Goal: Task Accomplishment & Management: Manage account settings

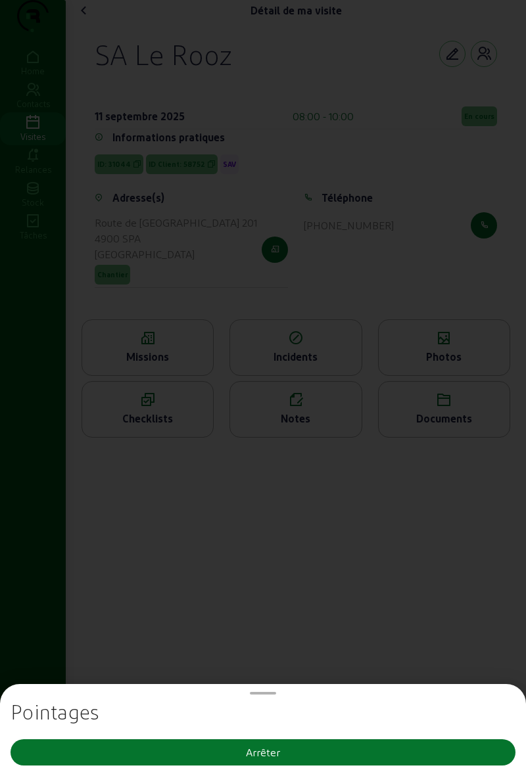
click at [367, 750] on button "Arrêter" at bounding box center [263, 752] width 505 height 26
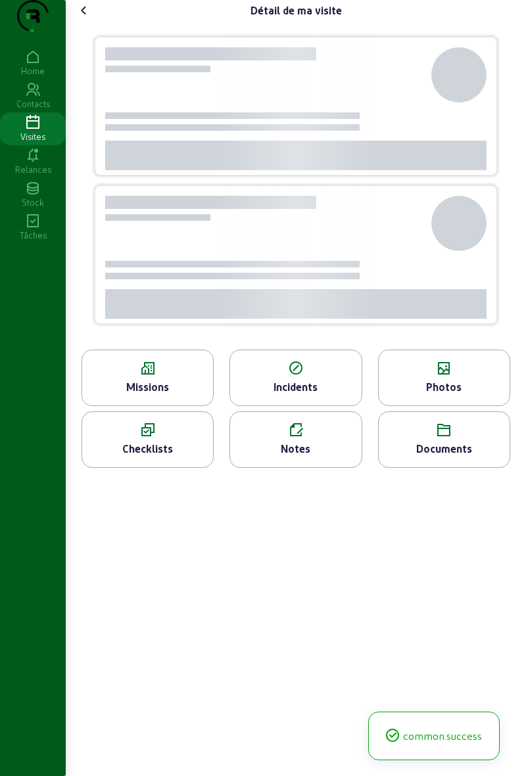
click at [87, 18] on icon at bounding box center [84, 11] width 16 height 16
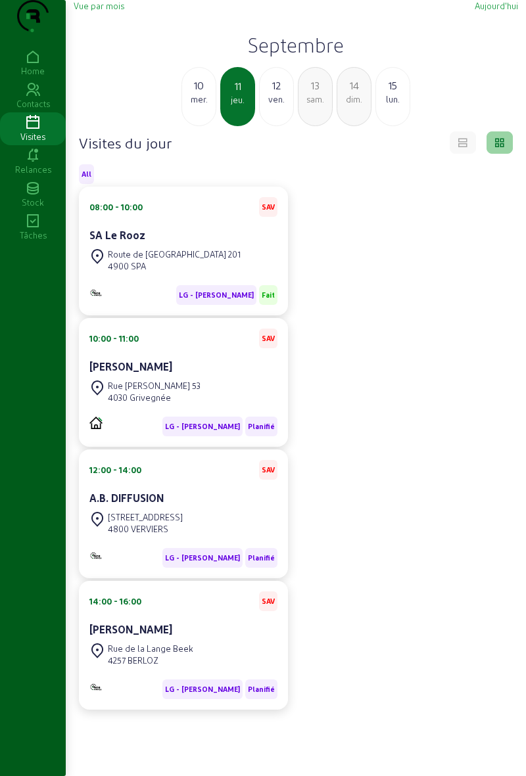
click at [108, 506] on div "A.B. DIFFUSION" at bounding box center [183, 498] width 188 height 16
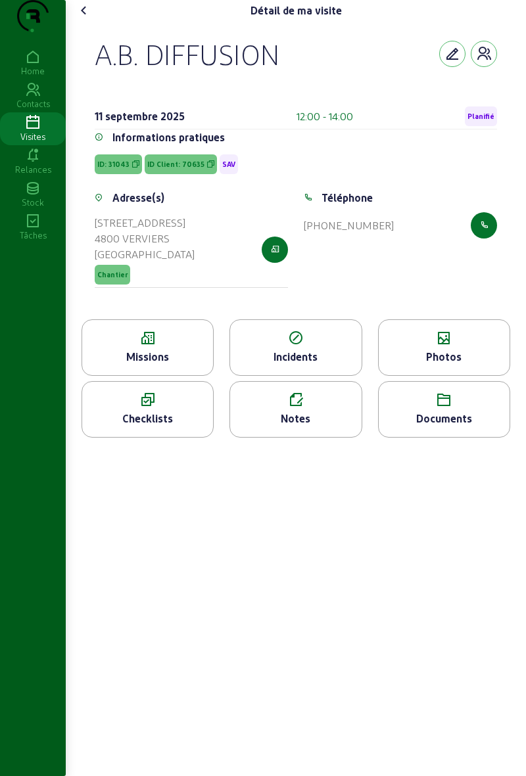
click at [106, 345] on div "Missions" at bounding box center [147, 347] width 132 height 57
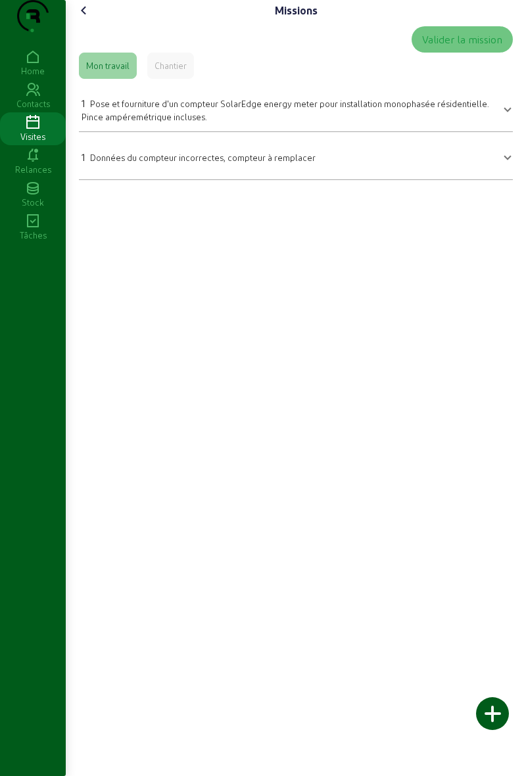
click at [162, 72] on div "Chantier" at bounding box center [170, 66] width 32 height 12
click at [83, 18] on icon at bounding box center [84, 11] width 16 height 16
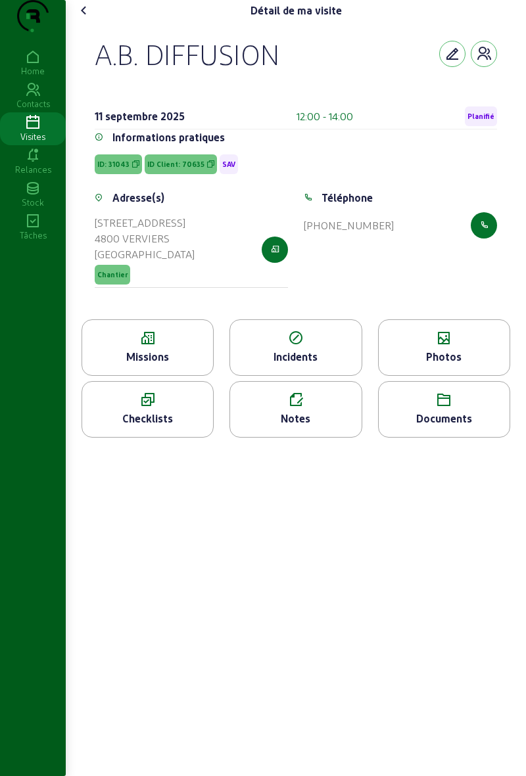
click at [78, 21] on cam-font-icon at bounding box center [84, 10] width 21 height 21
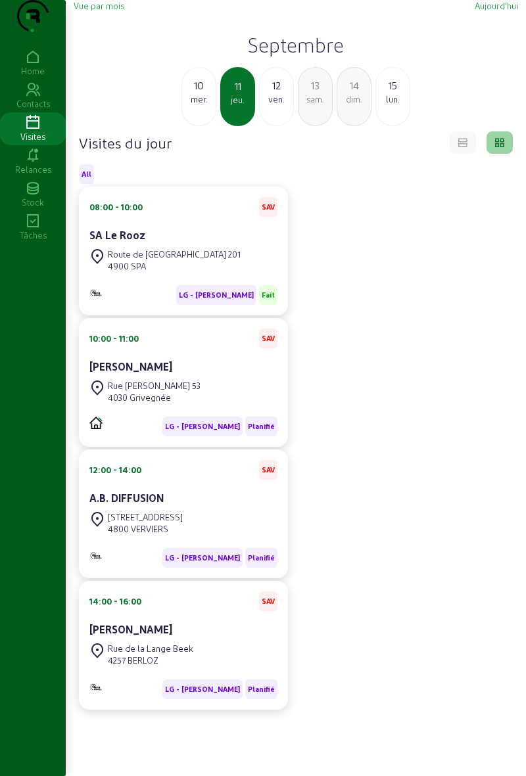
click at [118, 272] on div "Route de Malchamps 201 4900 SPA" at bounding box center [164, 260] width 151 height 29
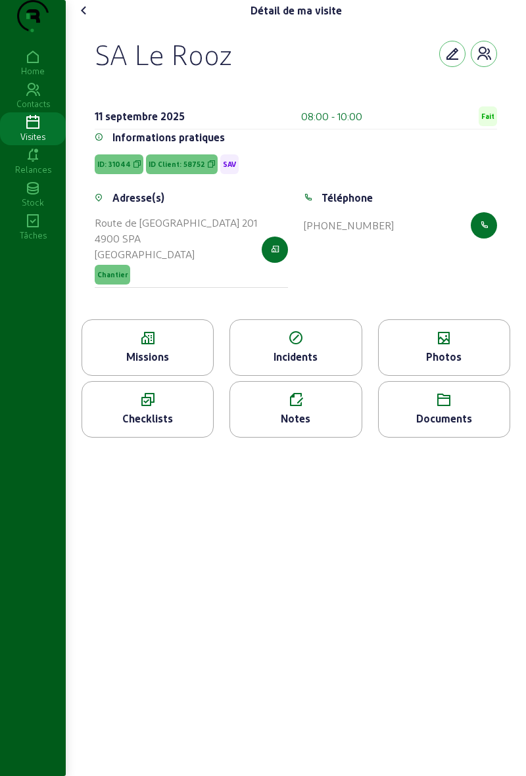
click at [464, 346] on icon at bounding box center [444, 339] width 131 height 16
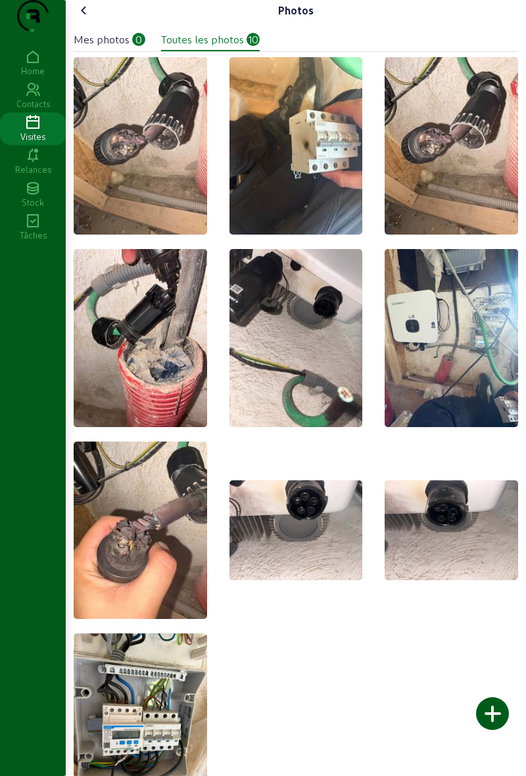
click at [492, 718] on div at bounding box center [492, 713] width 33 height 33
click at [493, 699] on div at bounding box center [492, 713] width 33 height 33
click at [490, 727] on div at bounding box center [492, 713] width 33 height 33
